Goal: Task Accomplishment & Management: Complete application form

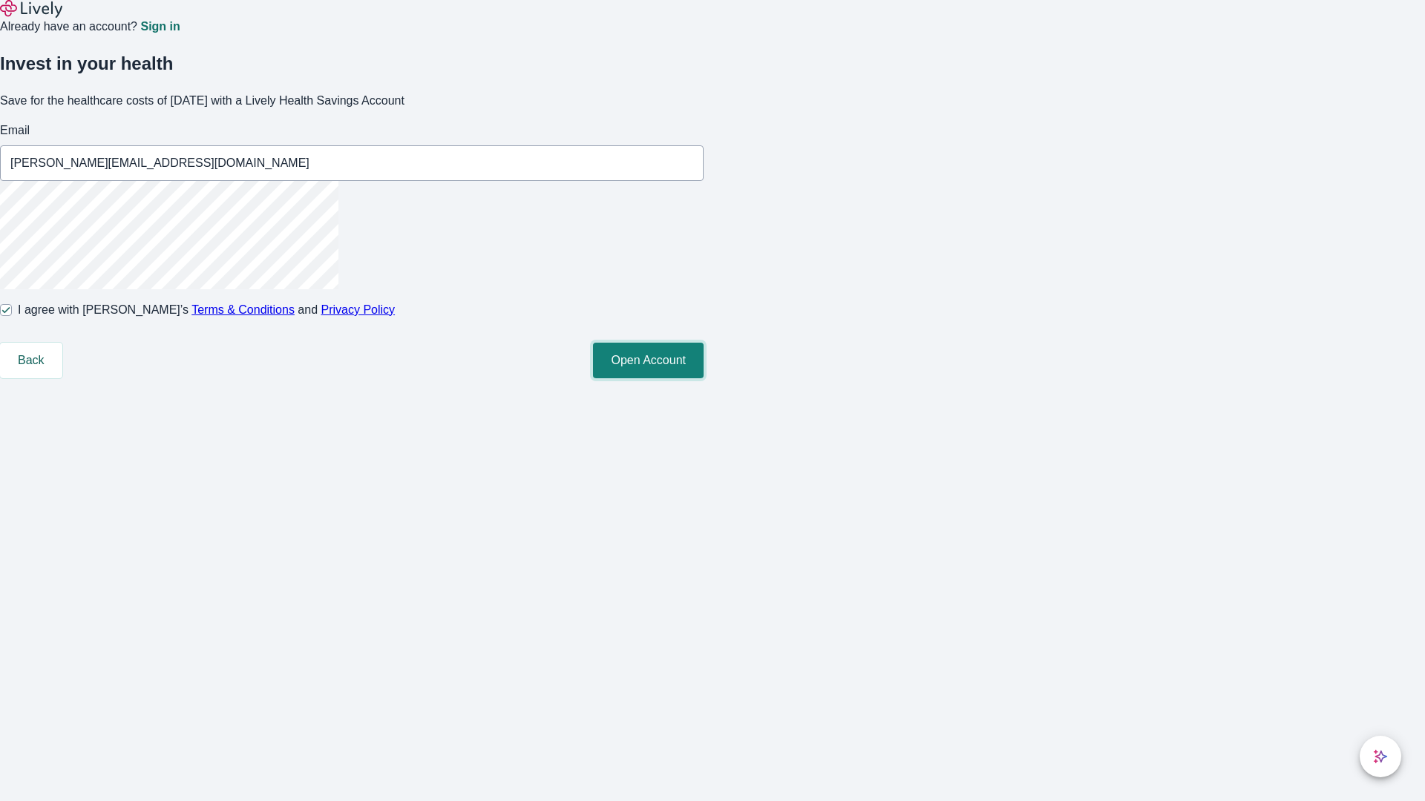
click at [703, 378] on button "Open Account" at bounding box center [648, 361] width 111 height 36
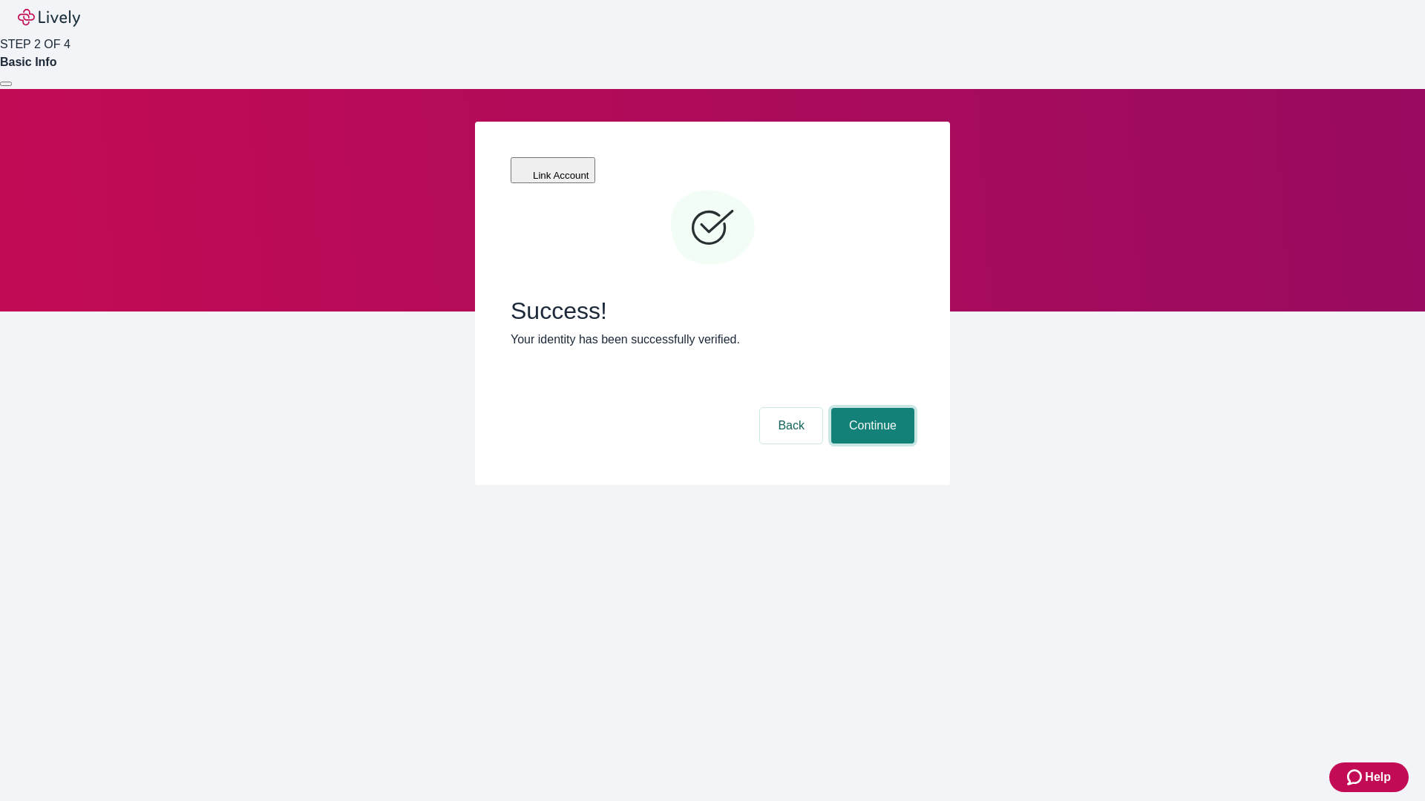
click at [870, 408] on button "Continue" at bounding box center [872, 426] width 83 height 36
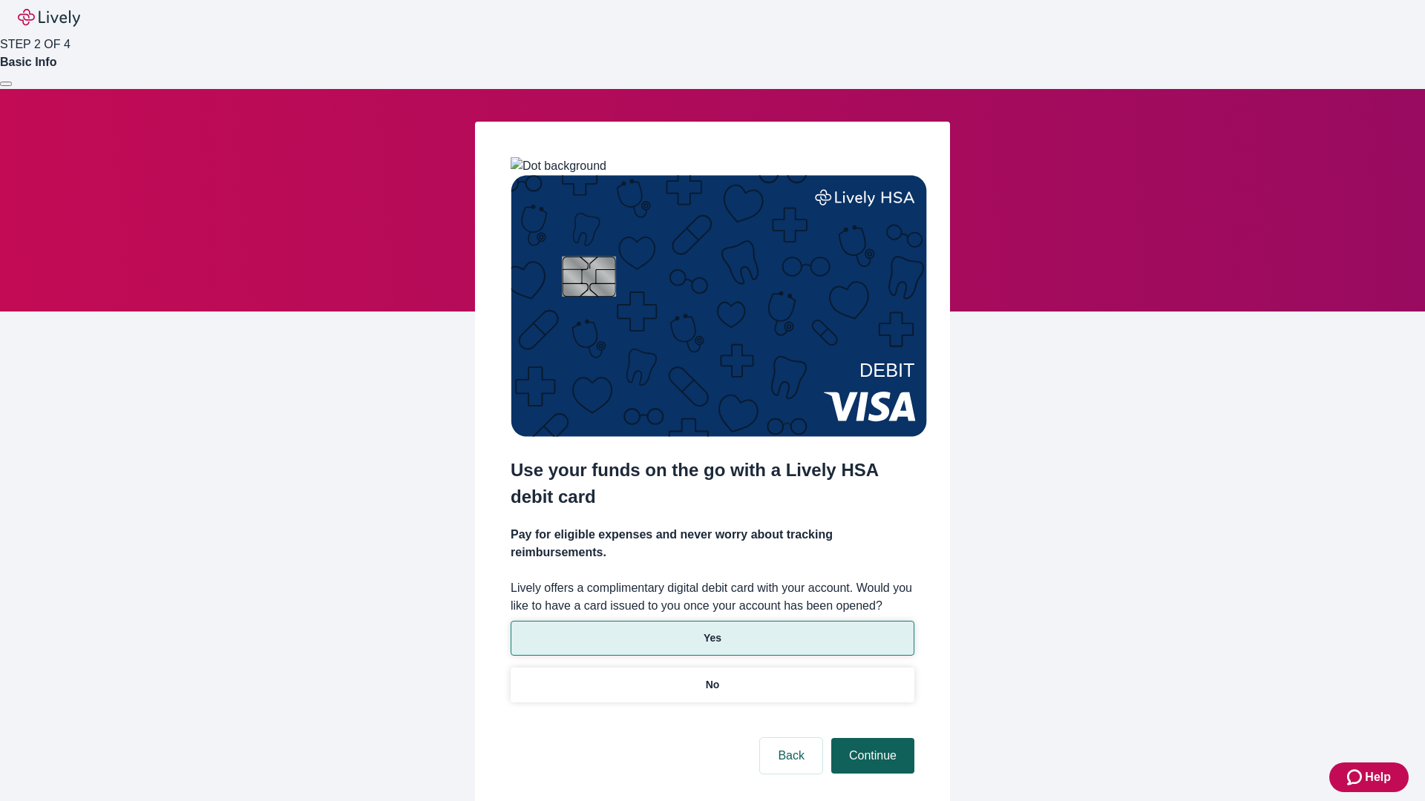
click at [712, 631] on p "Yes" at bounding box center [712, 639] width 18 height 16
click at [870, 738] on button "Continue" at bounding box center [872, 756] width 83 height 36
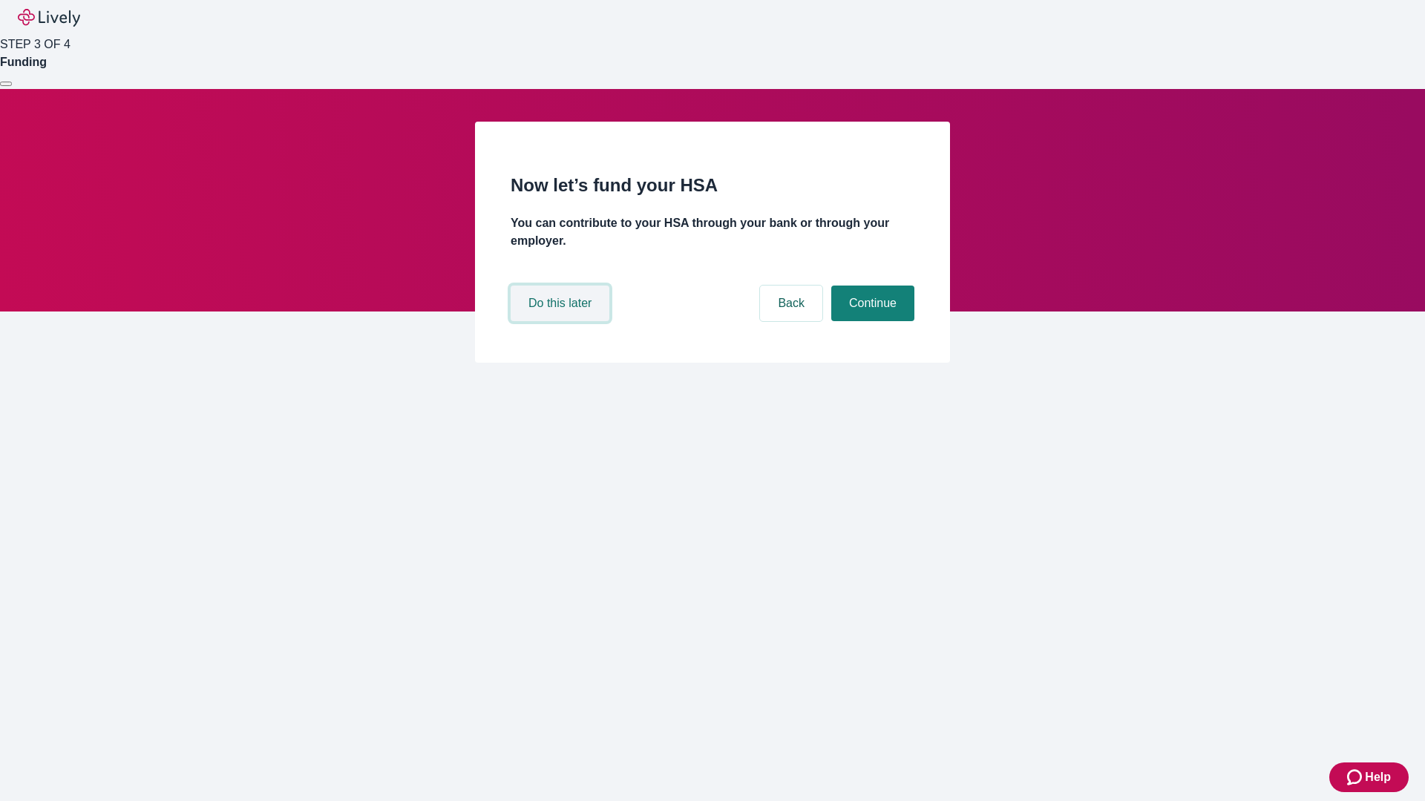
click at [562, 321] on button "Do this later" at bounding box center [559, 304] width 99 height 36
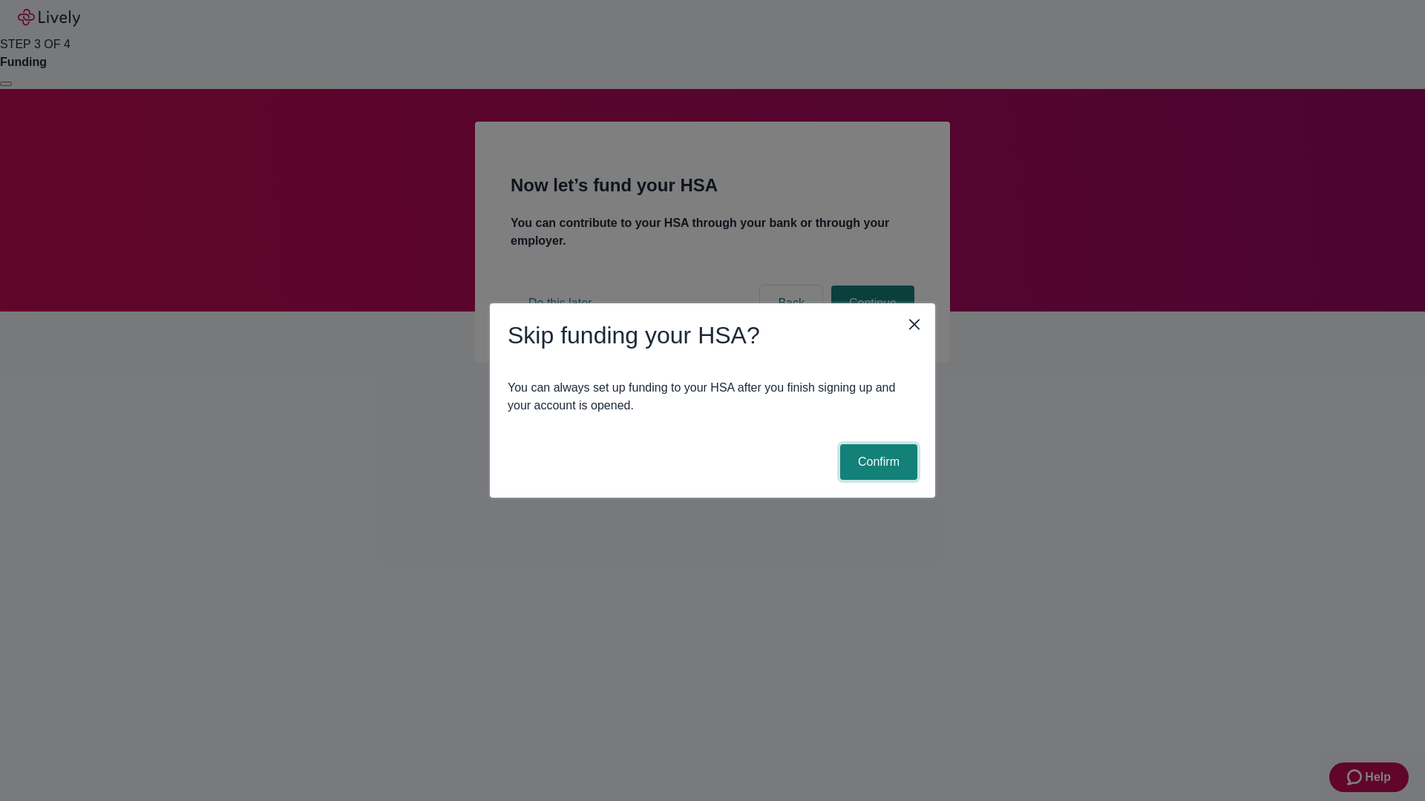
click at [876, 462] on button "Confirm" at bounding box center [878, 462] width 77 height 36
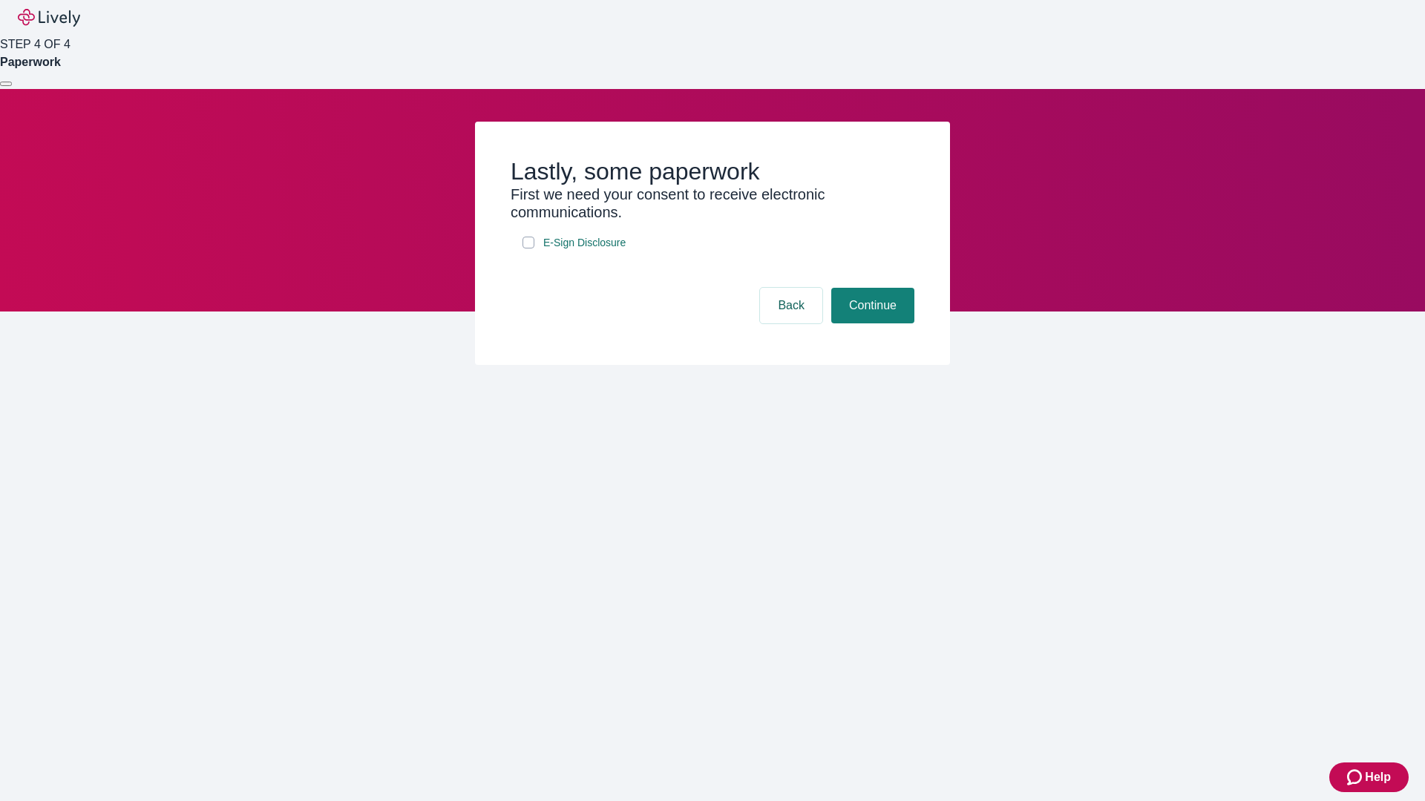
click at [528, 249] on input "E-Sign Disclosure" at bounding box center [528, 243] width 12 height 12
checkbox input "true"
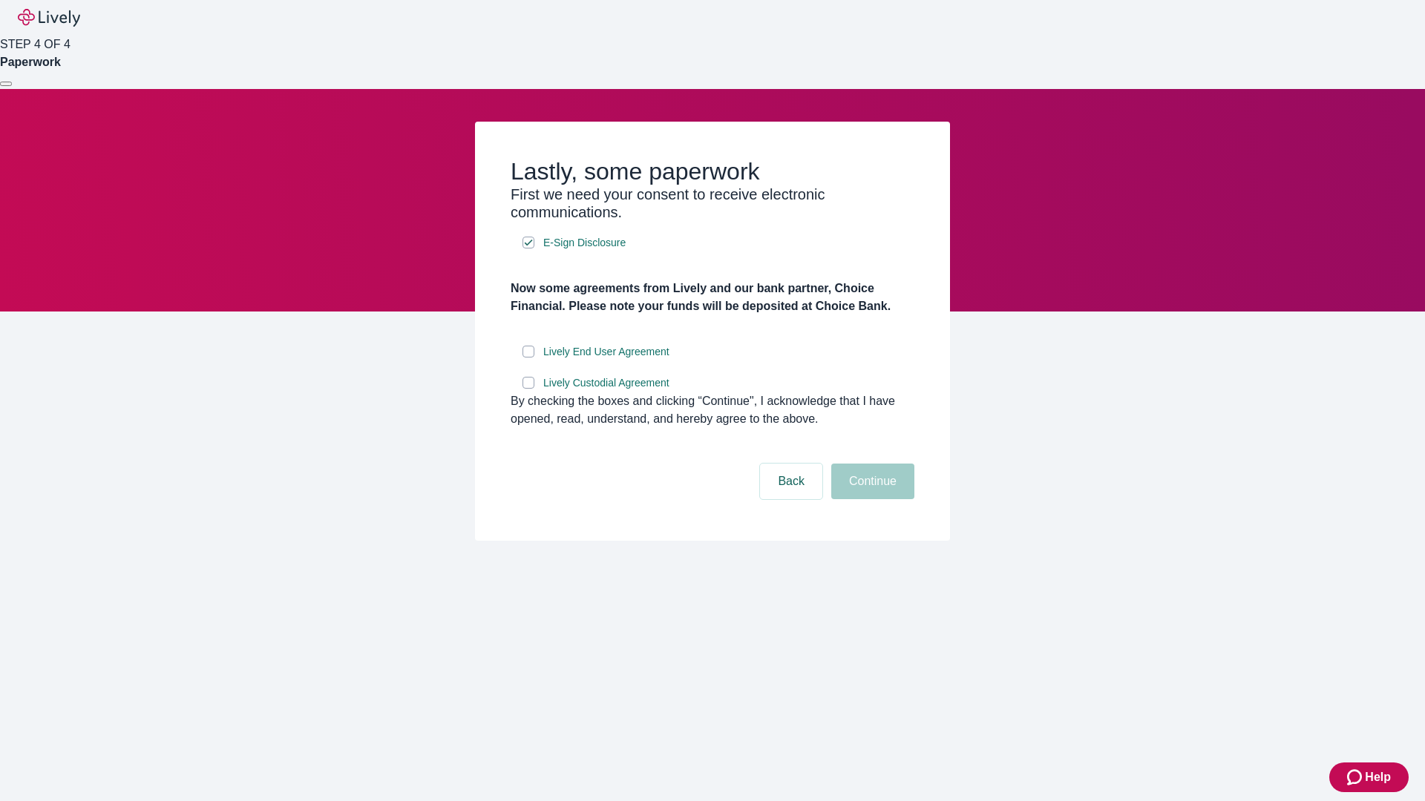
click at [528, 358] on input "Lively End User Agreement" at bounding box center [528, 352] width 12 height 12
checkbox input "true"
click at [528, 389] on input "Lively Custodial Agreement" at bounding box center [528, 383] width 12 height 12
checkbox input "true"
click at [870, 499] on button "Continue" at bounding box center [872, 482] width 83 height 36
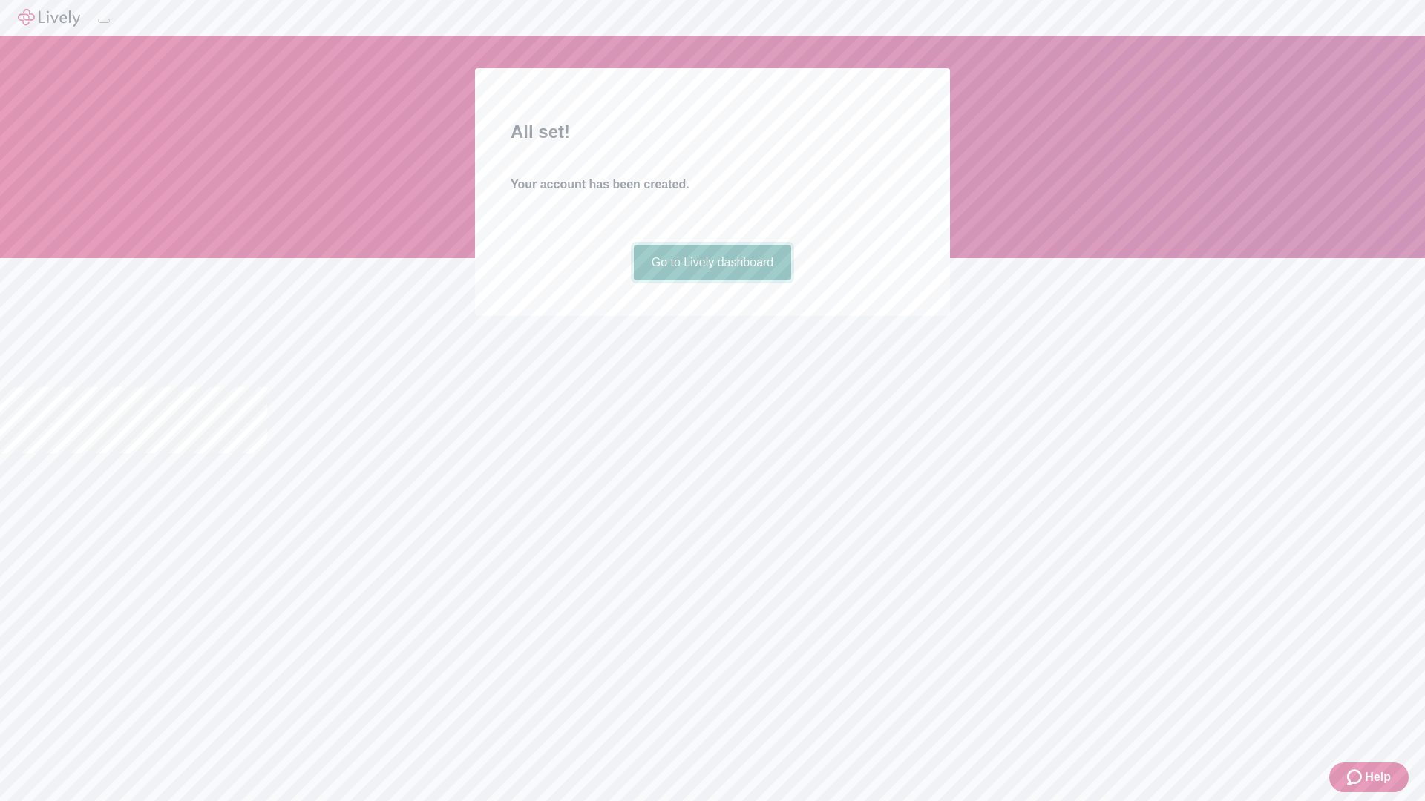
click at [712, 280] on link "Go to Lively dashboard" at bounding box center [713, 263] width 158 height 36
